Goal: Navigation & Orientation: Find specific page/section

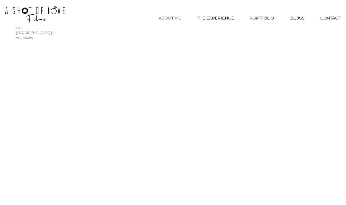
click at [181, 18] on p "ABOUT ME" at bounding box center [170, 18] width 28 height 13
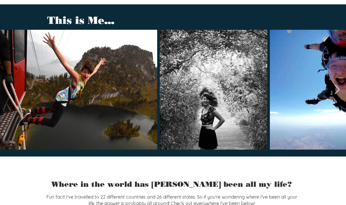
scroll to position [603, 0]
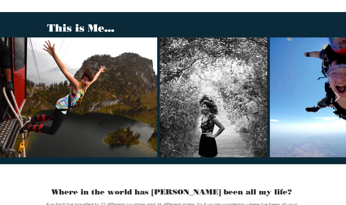
click at [337, 92] on icon "Next Item" at bounding box center [336, 96] width 5 height 9
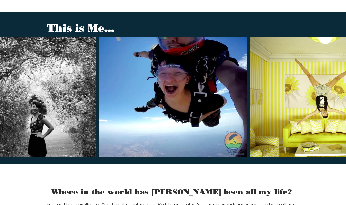
click at [337, 92] on icon "Next Item" at bounding box center [336, 96] width 5 height 9
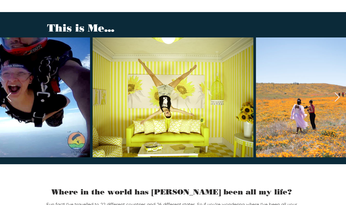
click at [337, 92] on icon "Next Item" at bounding box center [336, 96] width 5 height 9
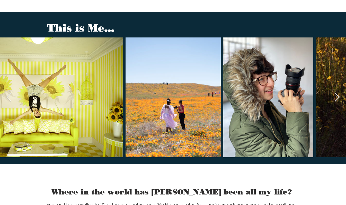
click at [337, 92] on icon "Next Item" at bounding box center [336, 96] width 5 height 9
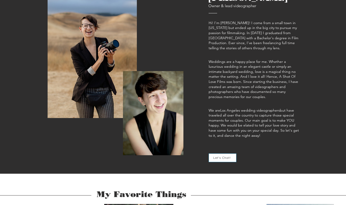
scroll to position [0, 0]
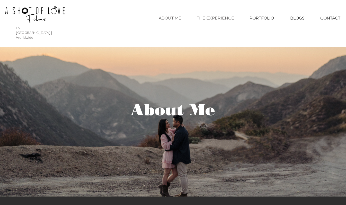
click at [217, 20] on p "THE EXPERIENCE" at bounding box center [215, 18] width 42 height 13
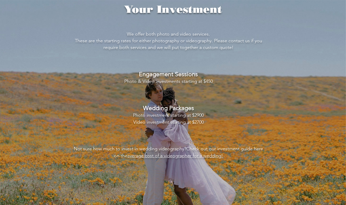
scroll to position [1037, 0]
